Goal: Task Accomplishment & Management: Complete application form

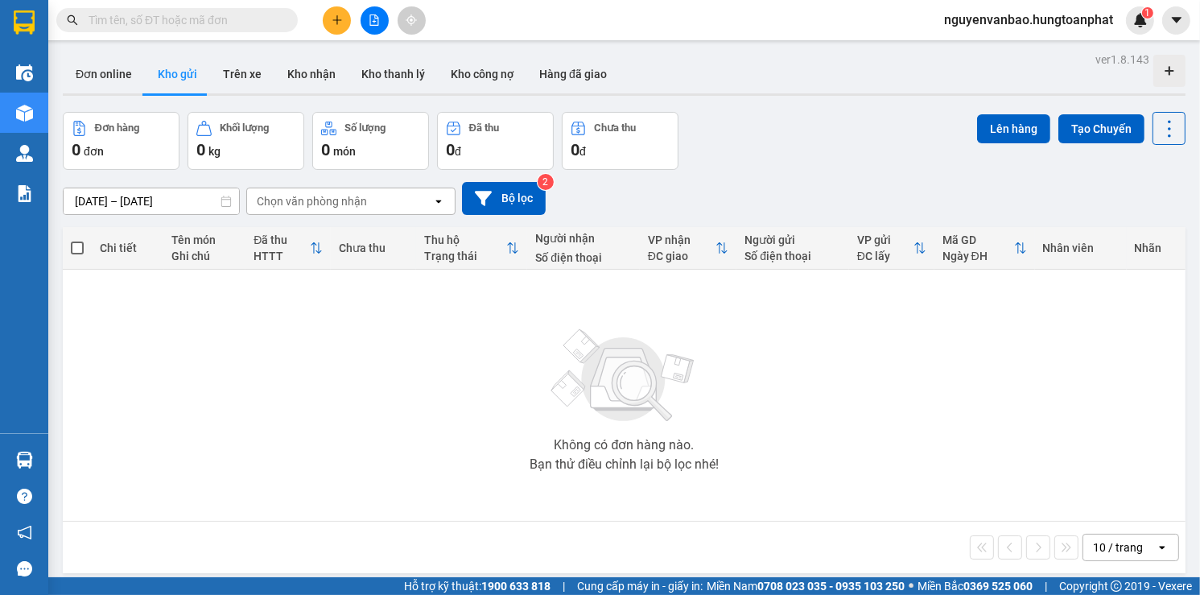
click at [133, 25] on input "text" at bounding box center [184, 20] width 190 height 18
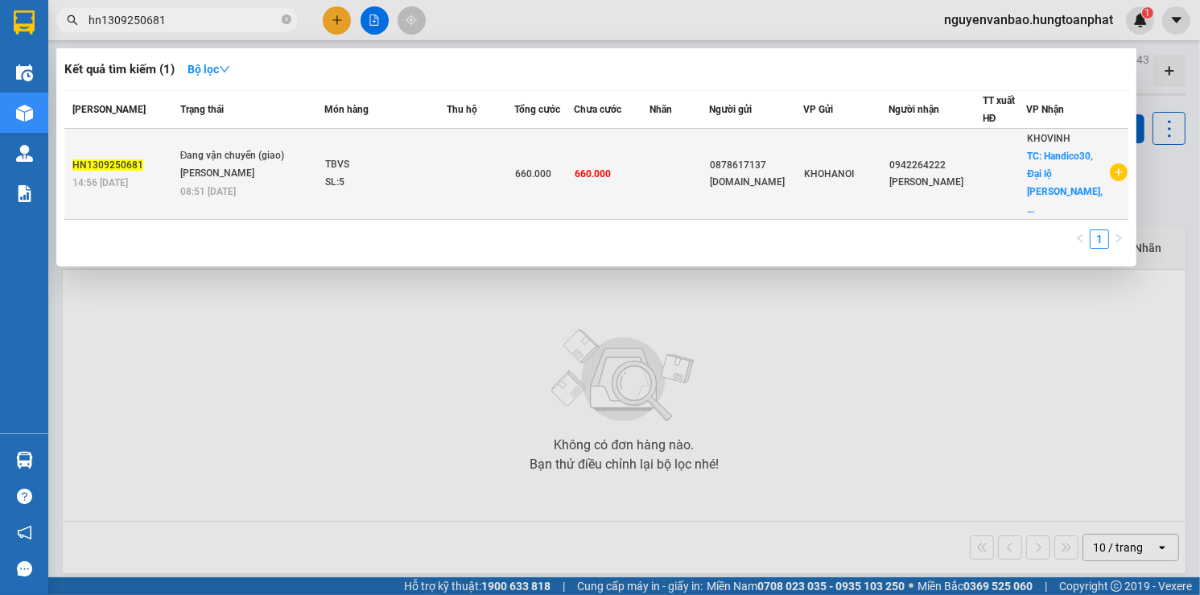
type input "hn1309250681"
click at [398, 156] on div "TBVS" at bounding box center [385, 165] width 121 height 18
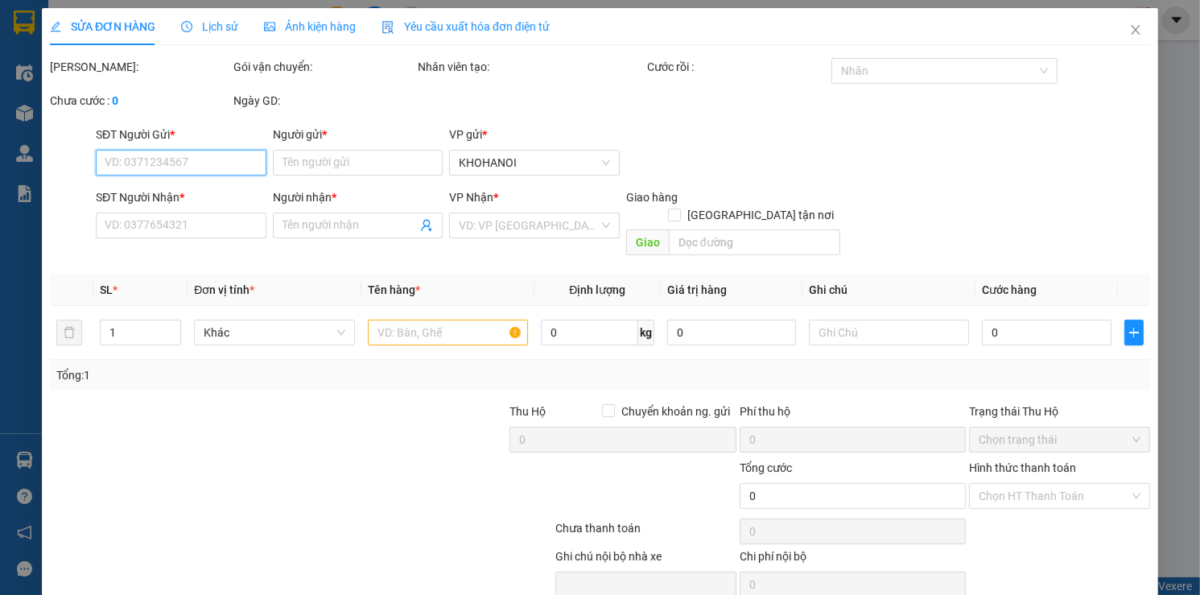
type input "0878617137"
type input "[DOMAIN_NAME]"
type input "0942264222"
type input "[PERSON_NAME]"
checkbox input "true"
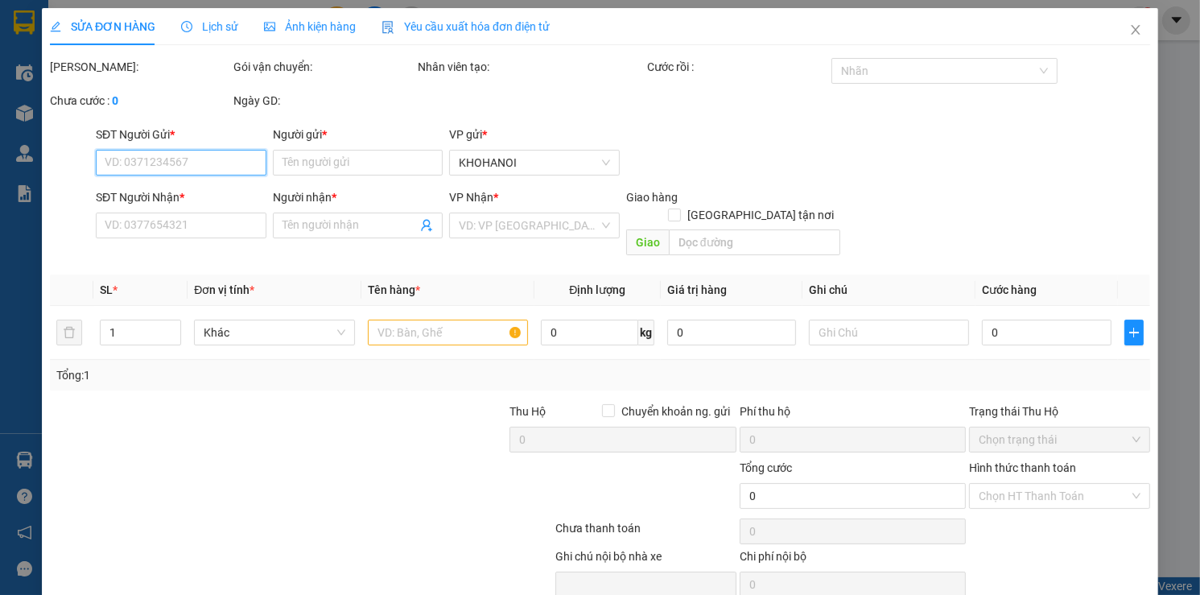
type input "Handico30, [GEOGRAPHIC_DATA][PERSON_NAME], [GEOGRAPHIC_DATA]"
type input "660.000"
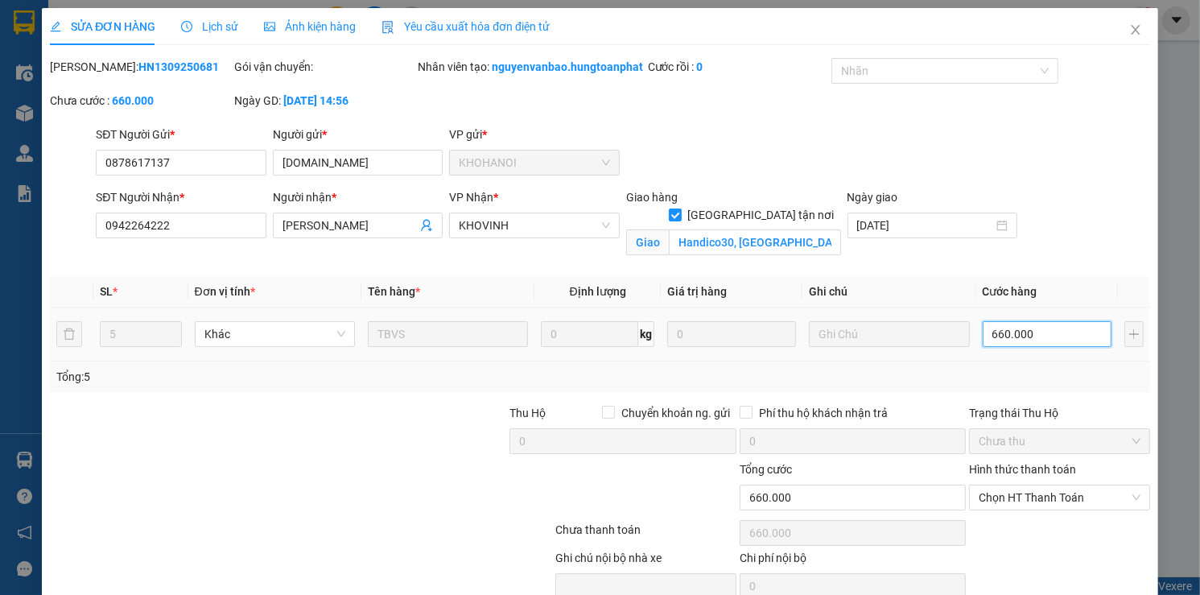
click at [1042, 347] on input "660.000" at bounding box center [1046, 334] width 129 height 26
type input "6"
type input "60"
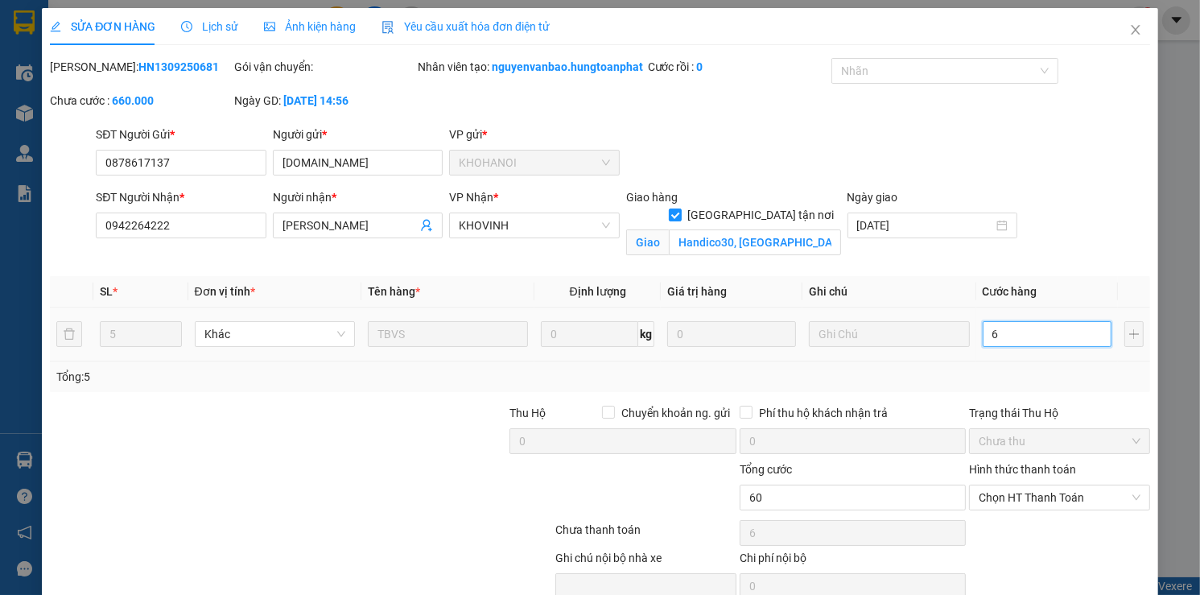
type input "60"
type input "600"
click at [1042, 347] on input "600" at bounding box center [1046, 334] width 129 height 26
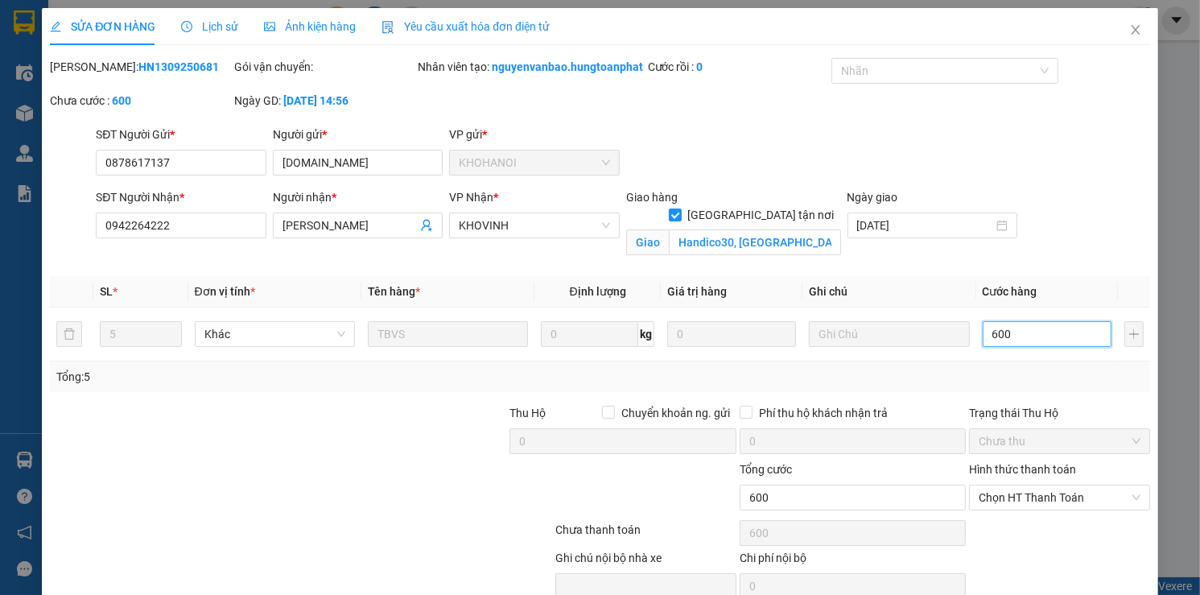
type input "600"
type input "600.000"
click at [1017, 385] on div "Tổng: 5" at bounding box center [599, 377] width 1087 height 18
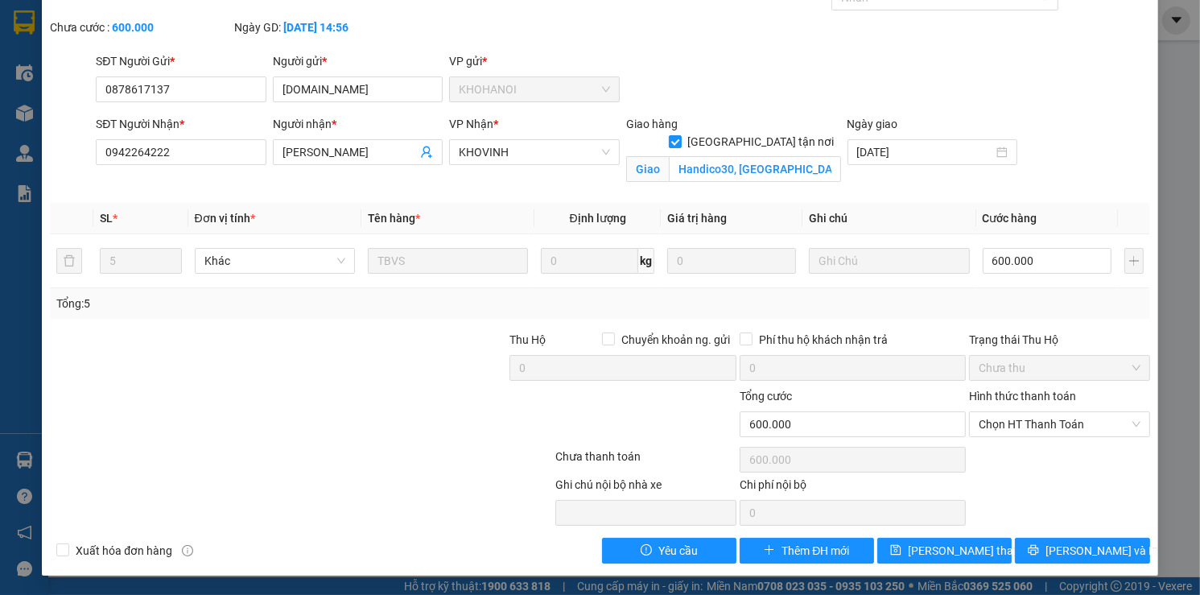
scroll to position [87, 0]
click at [963, 551] on span "[PERSON_NAME] thay đổi" at bounding box center [972, 550] width 129 height 18
